Goal: Task Accomplishment & Management: Manage account settings

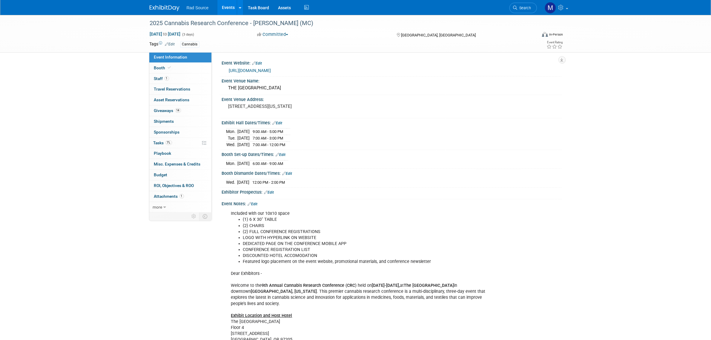
click at [168, 9] on img at bounding box center [165, 8] width 30 height 6
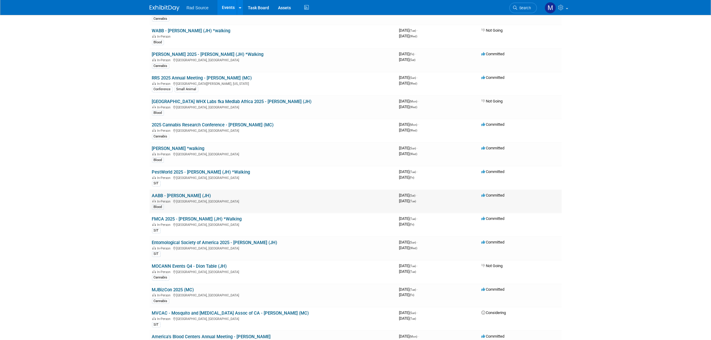
scroll to position [75, 0]
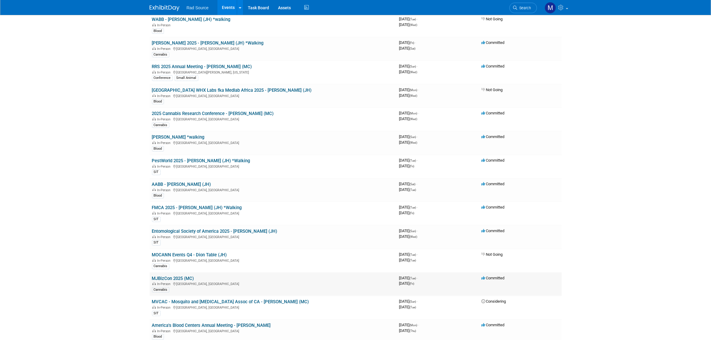
click at [184, 278] on link "MJBizCon 2025 (MC)" at bounding box center [173, 277] width 42 height 5
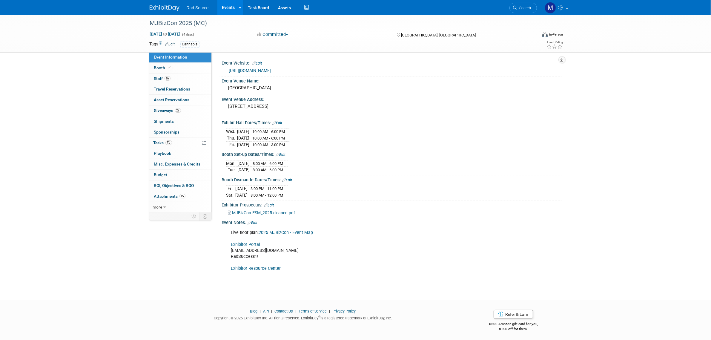
click at [240, 244] on link "Exhibitor Portal" at bounding box center [245, 244] width 29 height 5
click at [256, 269] on link "Exhibitor Resource Center" at bounding box center [256, 268] width 50 height 5
click at [270, 267] on link "Exhibitor Resource Center" at bounding box center [256, 268] width 50 height 5
click at [254, 221] on div "Event Notes: Edit" at bounding box center [392, 222] width 340 height 8
click at [255, 223] on link "Edit" at bounding box center [253, 223] width 10 height 4
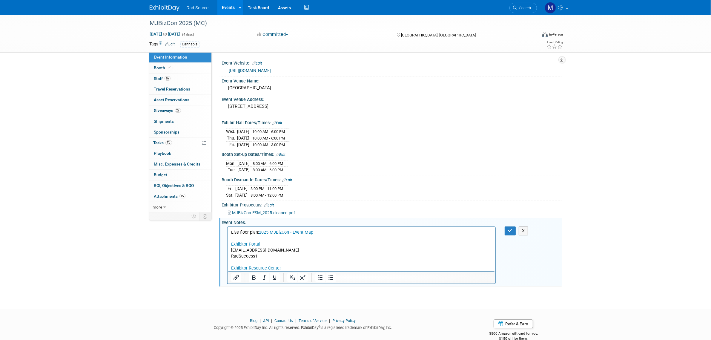
click at [311, 265] on p "Live floor plan: 2025 MJBizCon - Event Map Exhibitor Portal mconboy@radsource.c…" at bounding box center [361, 250] width 261 height 42
click at [310, 267] on p "Live floor plan: 2025 MJBizCon - Event Map Exhibitor Portal mconboy@radsource.c…" at bounding box center [361, 250] width 261 height 42
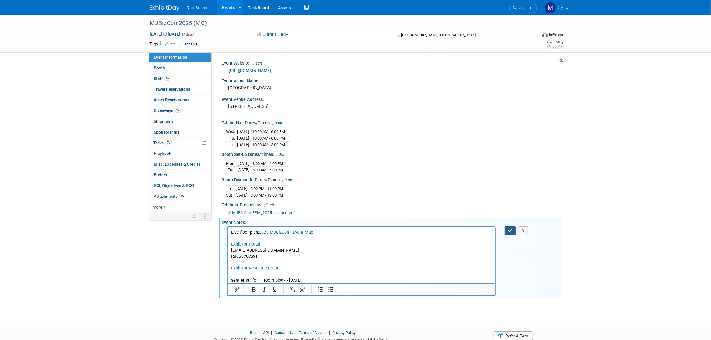
click at [510, 233] on icon "button" at bounding box center [510, 230] width 4 height 4
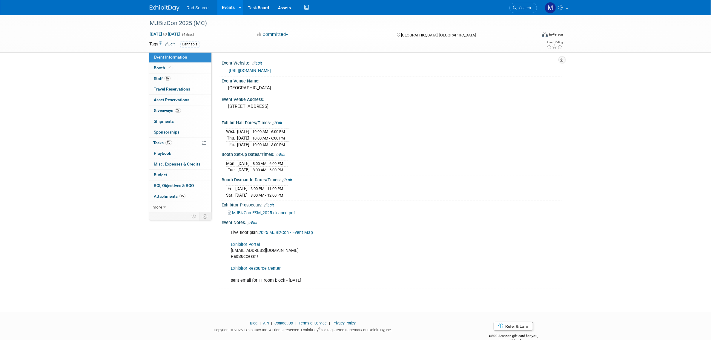
click at [174, 7] on img at bounding box center [165, 8] width 30 height 6
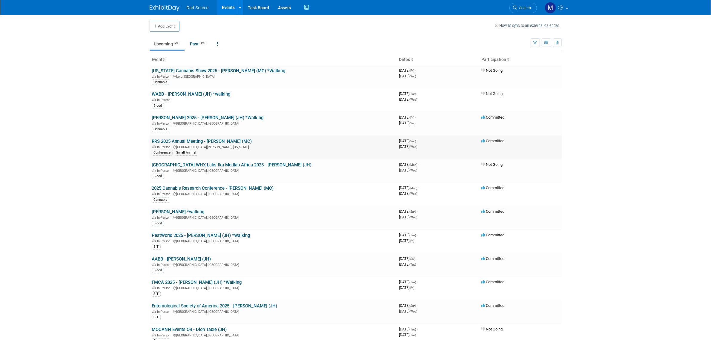
click at [199, 139] on link "RRS 2025 Annual Meeting - [PERSON_NAME] (MC)" at bounding box center [202, 140] width 100 height 5
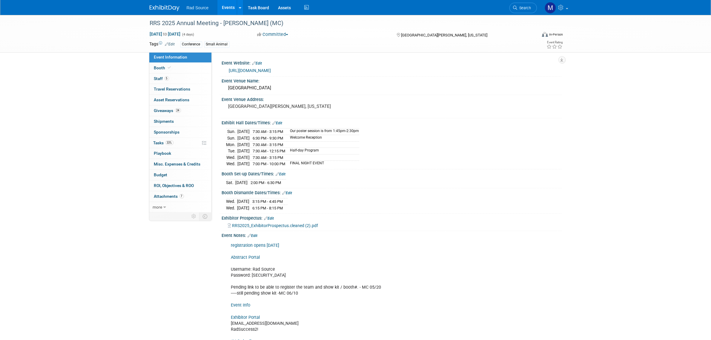
click at [156, 9] on img at bounding box center [165, 8] width 30 height 6
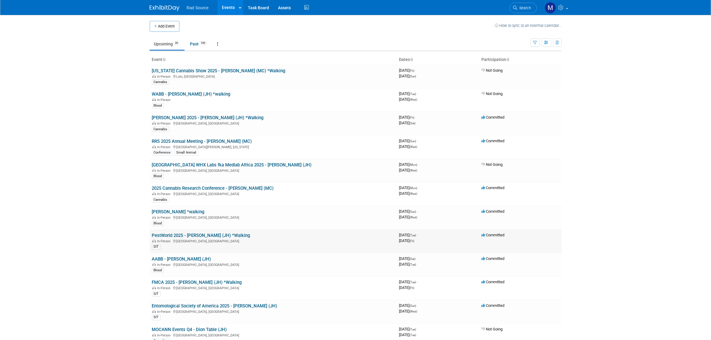
click at [198, 233] on link "PestWorld 2025 - [PERSON_NAME] (JH) *Walking" at bounding box center [201, 235] width 98 height 5
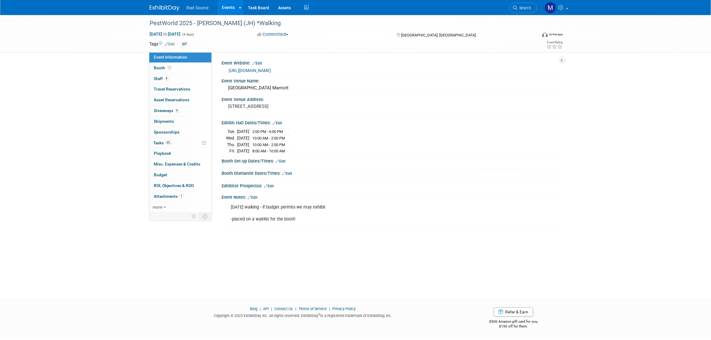
click at [257, 199] on link "Edit" at bounding box center [253, 197] width 10 height 4
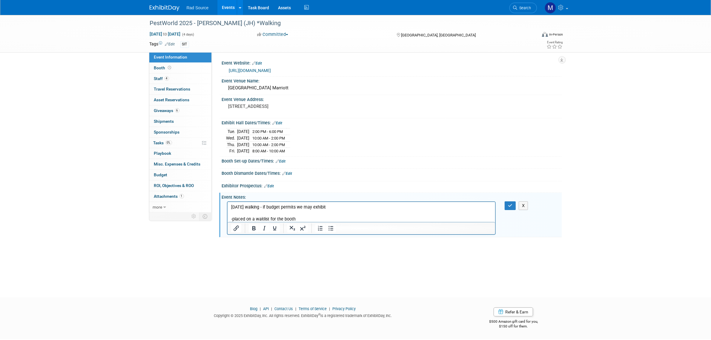
click at [300, 217] on p "1/23/25 walking - if budget permits we may exhibit -placed on a waitlist for th…" at bounding box center [361, 213] width 261 height 18
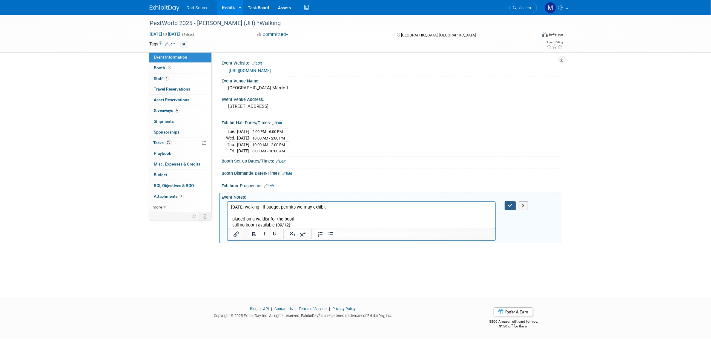
click at [509, 207] on icon "button" at bounding box center [510, 205] width 4 height 4
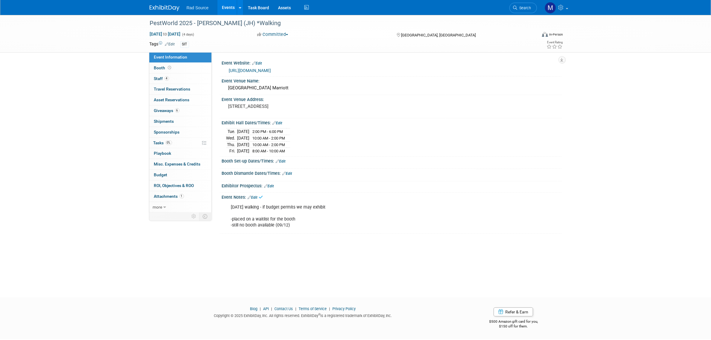
click at [172, 8] on img at bounding box center [165, 8] width 30 height 6
